Goal: Transaction & Acquisition: Purchase product/service

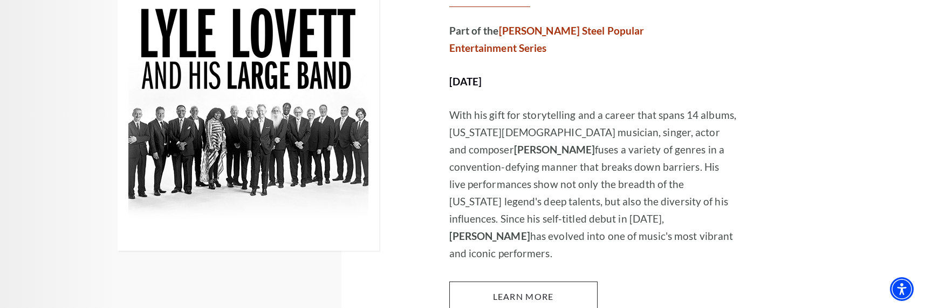
scroll to position [1808, 0]
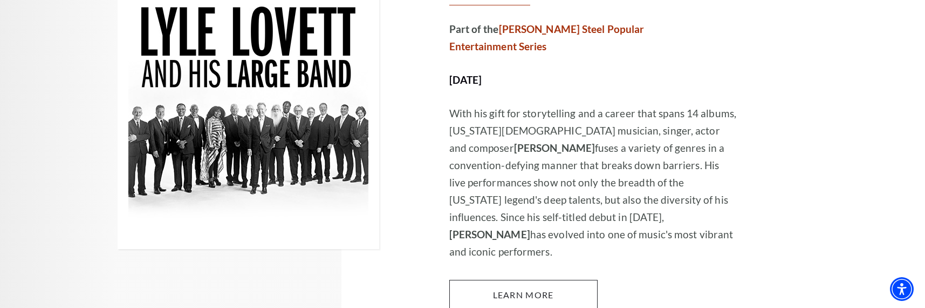
click at [535, 279] on link "Learn More" at bounding box center [523, 294] width 148 height 30
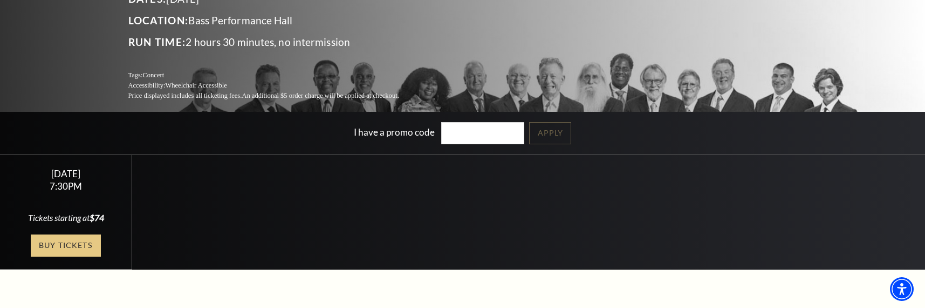
scroll to position [137, 0]
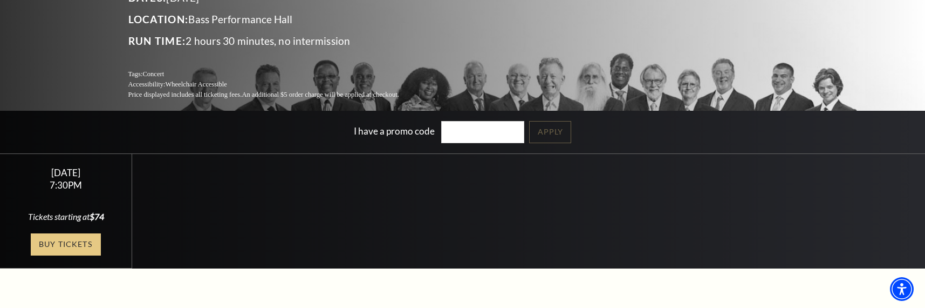
click at [73, 238] on link "Buy Tickets" at bounding box center [66, 244] width 70 height 22
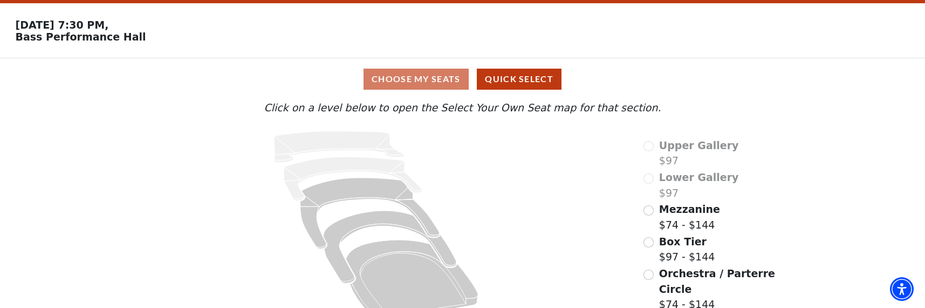
scroll to position [42, 0]
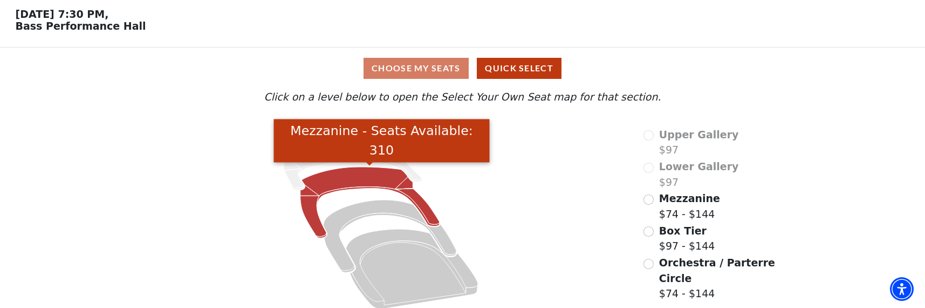
click at [370, 178] on icon "Mezzanine - Seats Available: 310" at bounding box center [369, 202] width 139 height 71
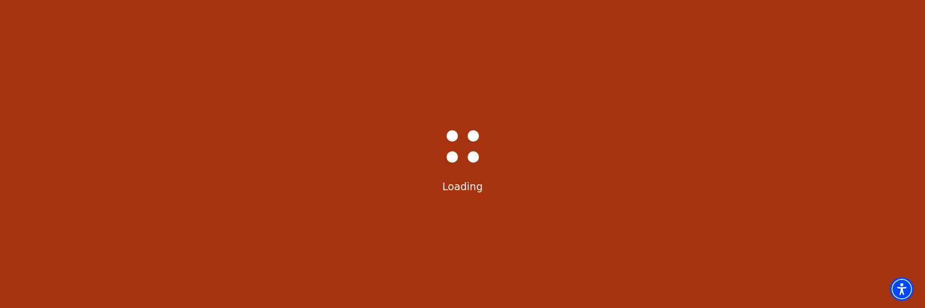
scroll to position [0, 0]
